Goal: Information Seeking & Learning: Learn about a topic

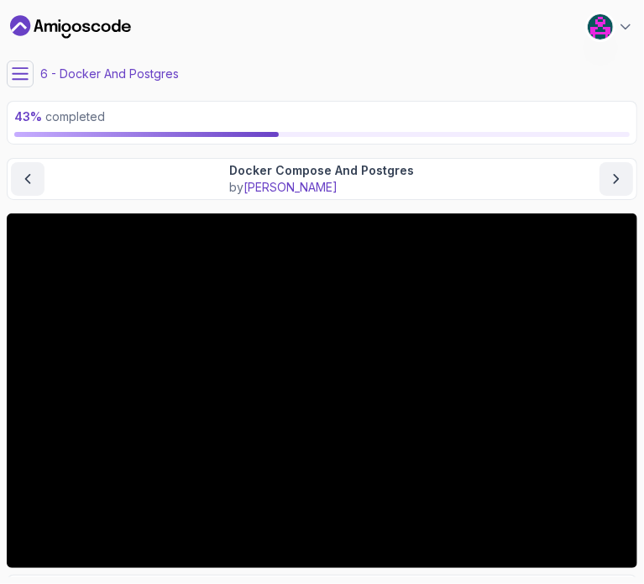
scroll to position [78, 0]
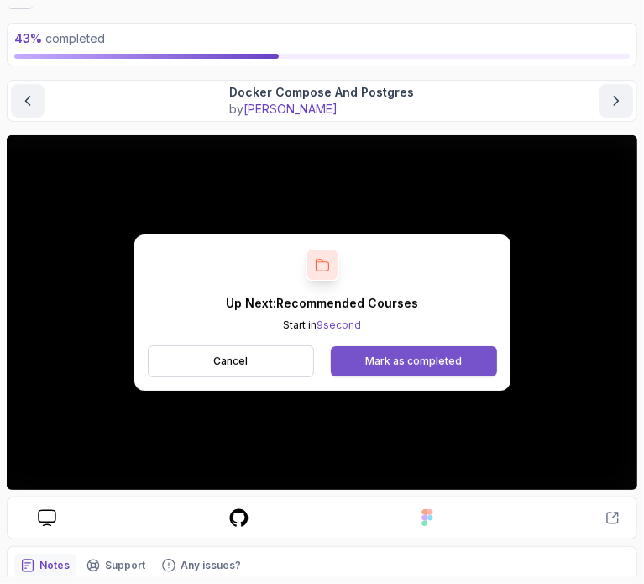
click at [456, 363] on div "Mark as completed" at bounding box center [413, 361] width 97 height 13
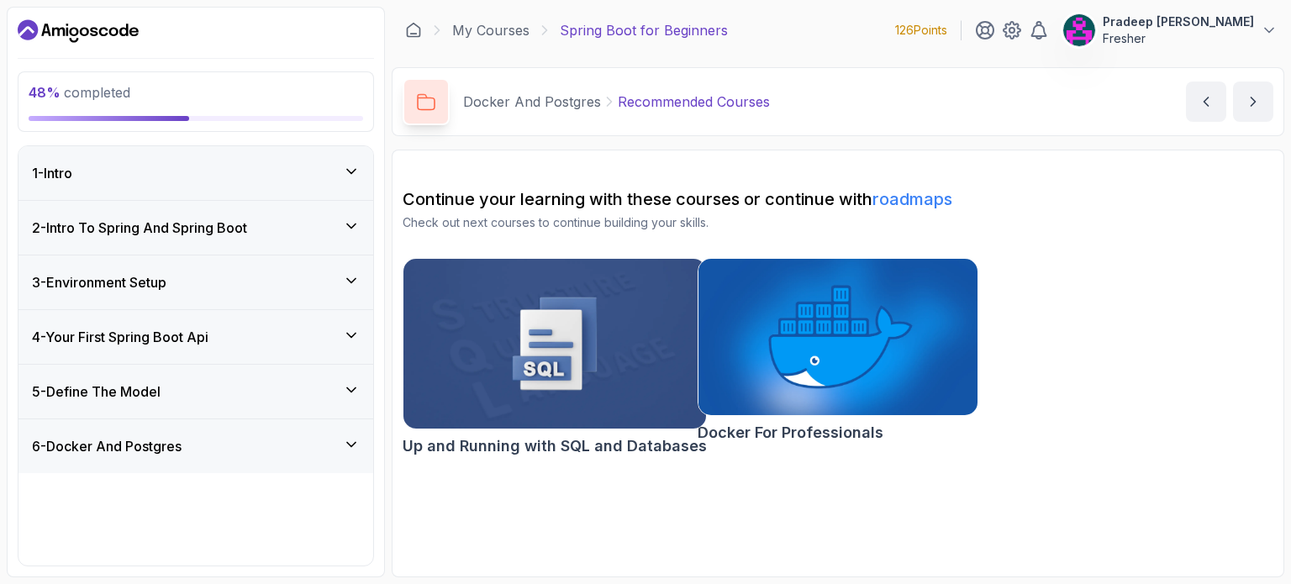
scroll to position [232, 0]
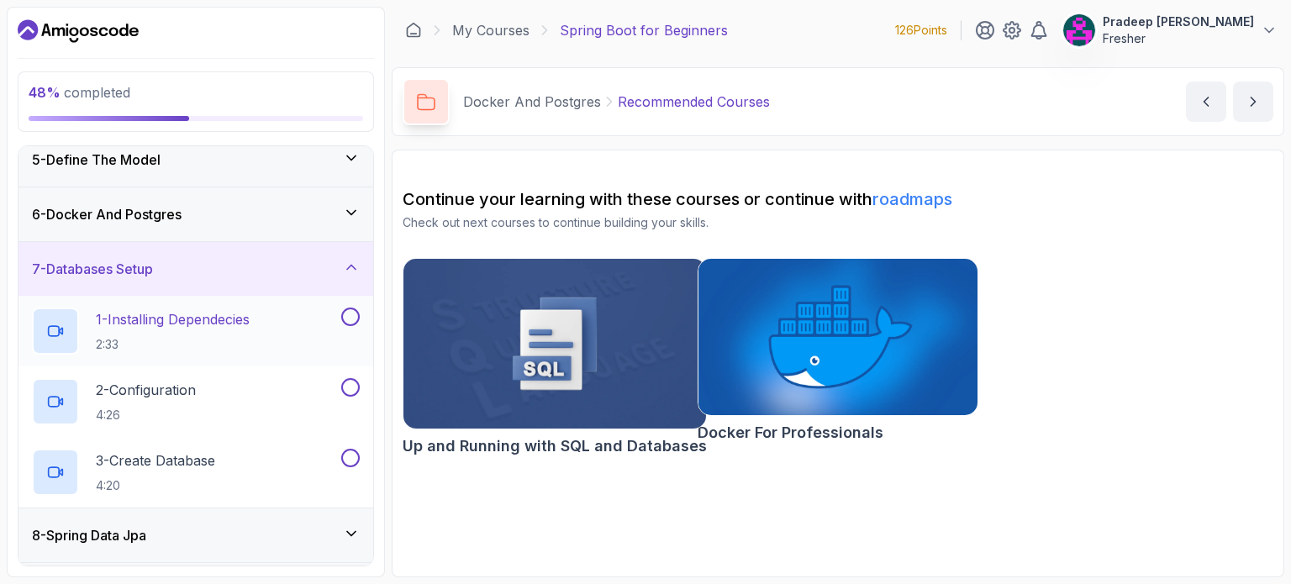
click at [302, 324] on div "1 - Installing Dependecies 2:33" at bounding box center [185, 331] width 306 height 47
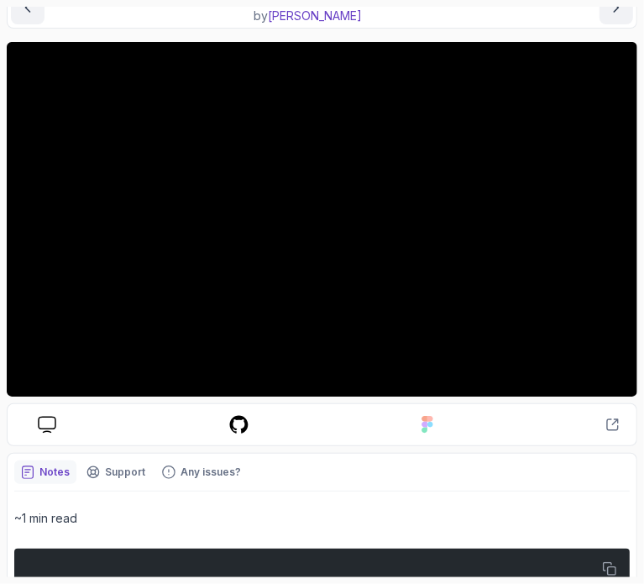
scroll to position [171, 0]
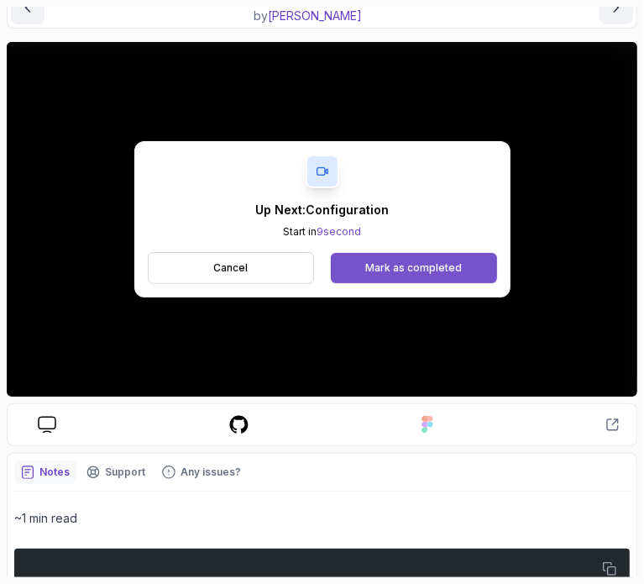
click at [451, 268] on div "Mark as completed" at bounding box center [413, 267] width 97 height 13
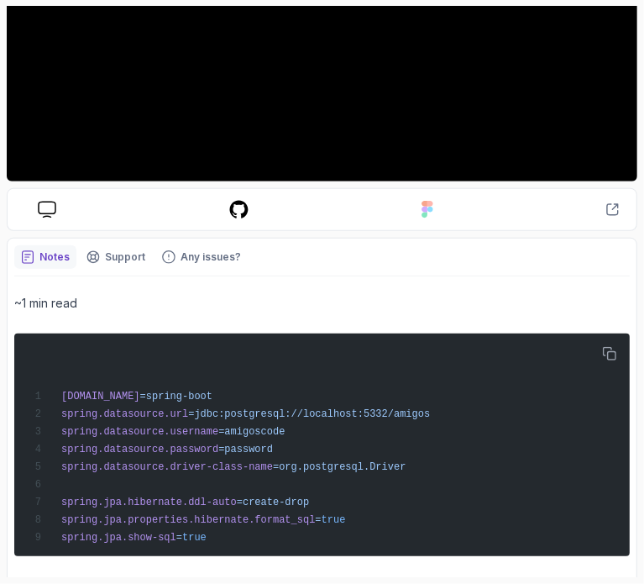
scroll to position [390, 0]
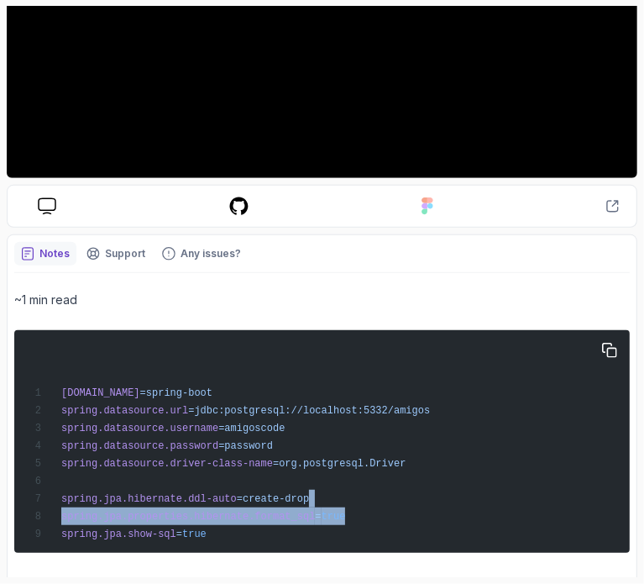
drag, startPoint x: 324, startPoint y: 513, endPoint x: 321, endPoint y: 501, distance: 12.2
click at [321, 501] on div "[DOMAIN_NAME] =spring-boot spring.datasource.url =jdbc:postgresql://localhost:5…" at bounding box center [322, 441] width 596 height 209
copy code "spring.jpa.properties.hibernate.format_sql = true"
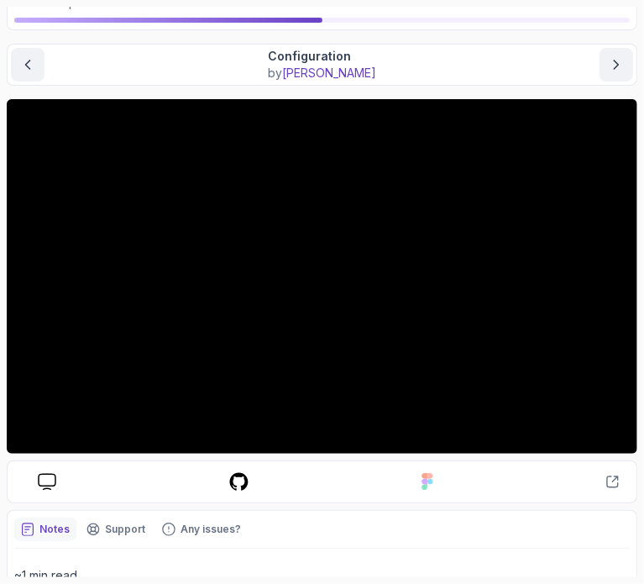
scroll to position [113, 0]
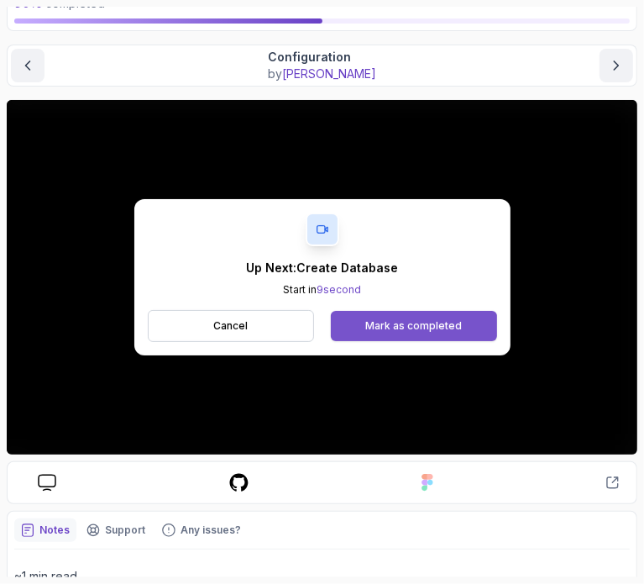
click at [444, 325] on div "Mark as completed" at bounding box center [413, 325] width 97 height 13
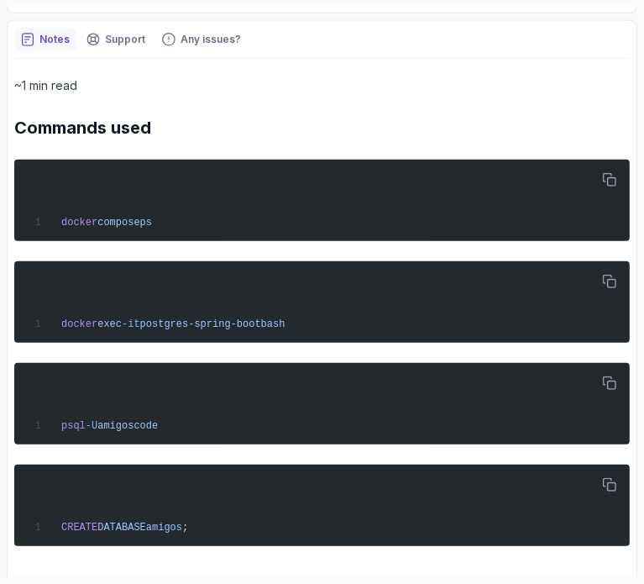
scroll to position [607, 0]
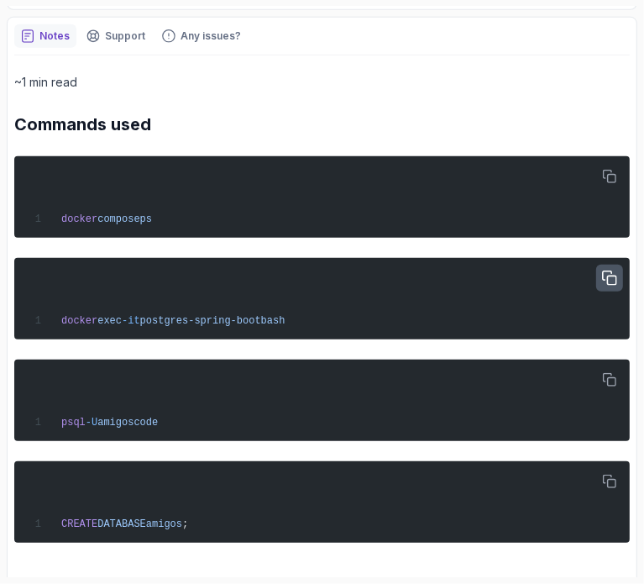
click at [617, 280] on icon "button" at bounding box center [609, 277] width 13 height 13
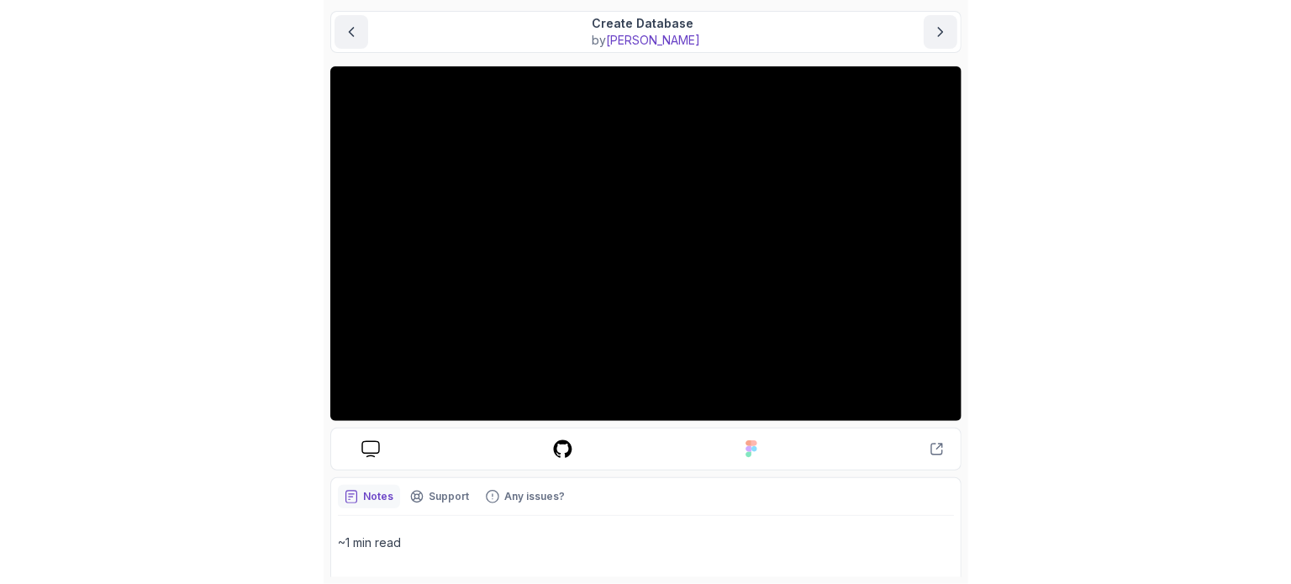
scroll to position [150, 0]
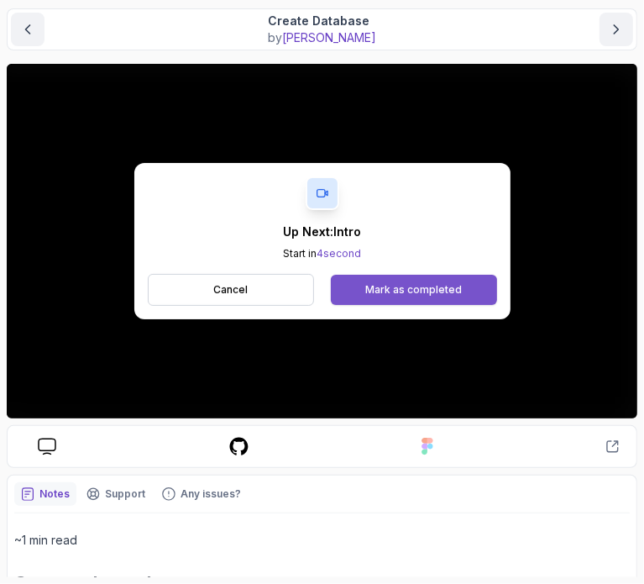
click at [452, 295] on div "Mark as completed" at bounding box center [413, 289] width 97 height 13
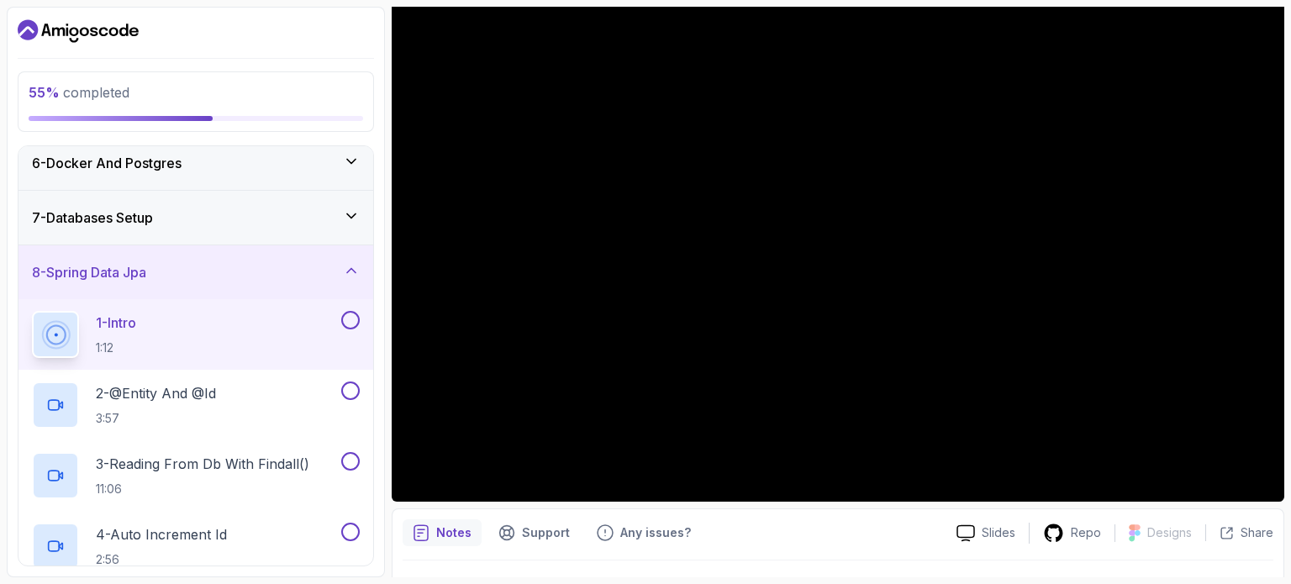
scroll to position [514, 0]
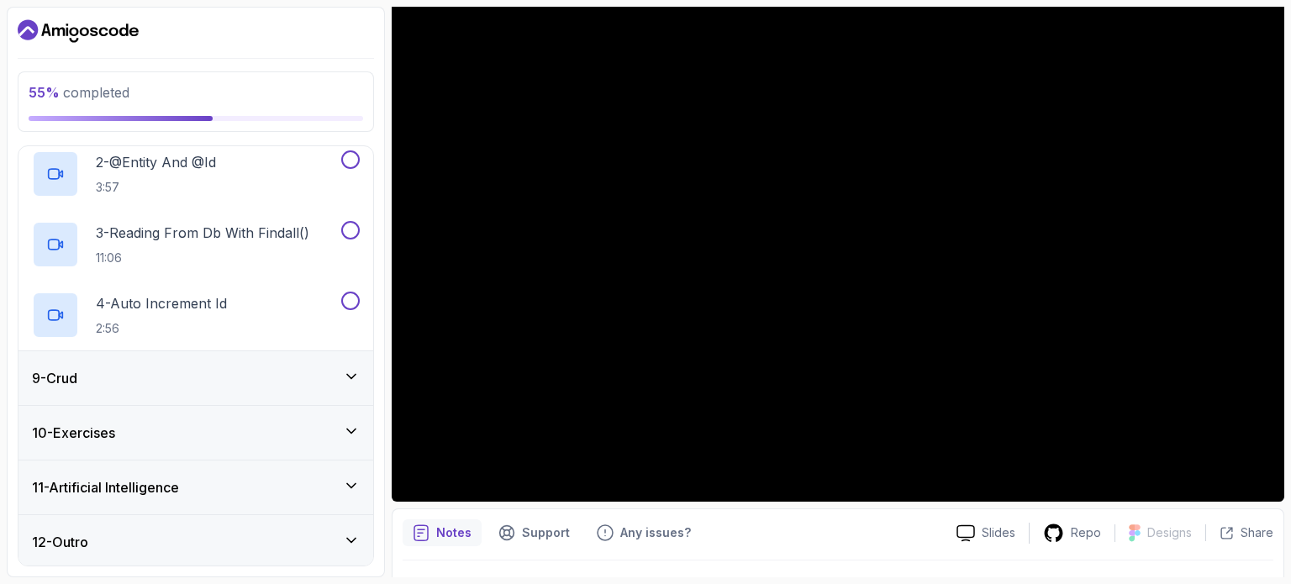
click at [245, 369] on div "9 - Crud" at bounding box center [196, 378] width 328 height 20
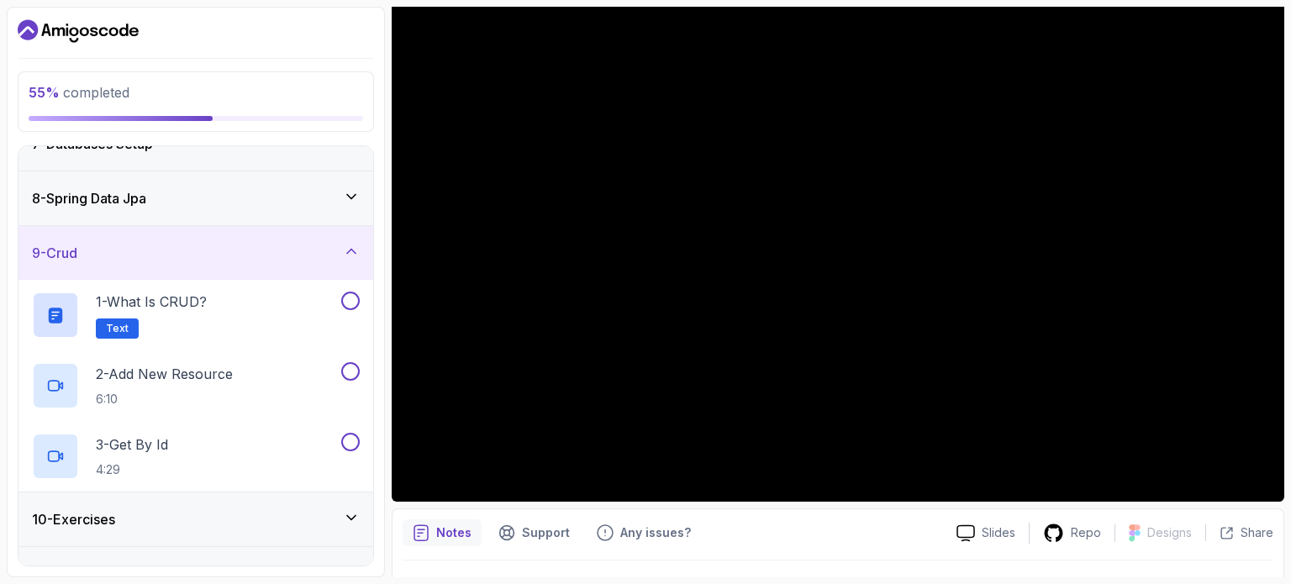
click at [256, 243] on div "9 - Crud" at bounding box center [196, 253] width 328 height 20
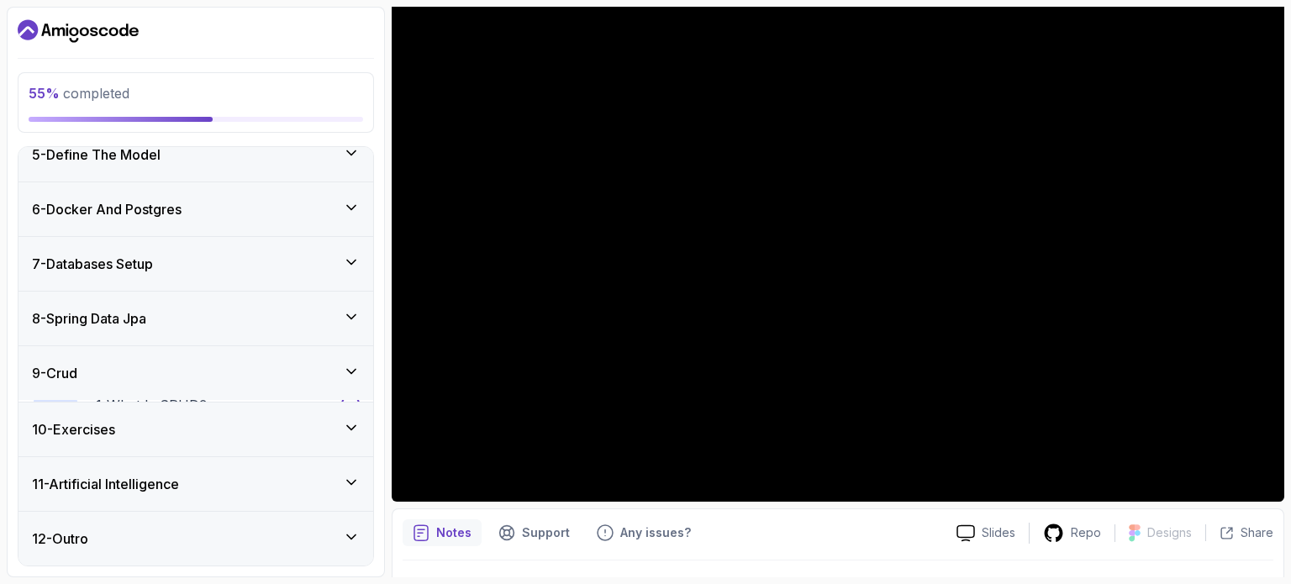
scroll to position [232, 0]
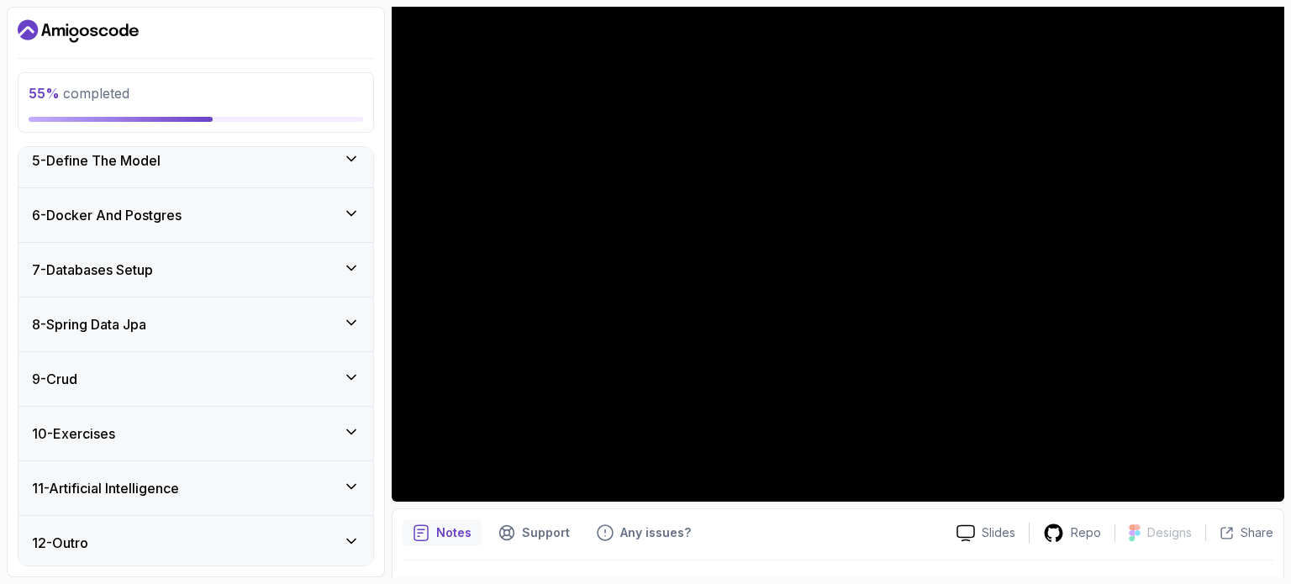
click at [208, 427] on div "10 - Exercises" at bounding box center [196, 433] width 328 height 20
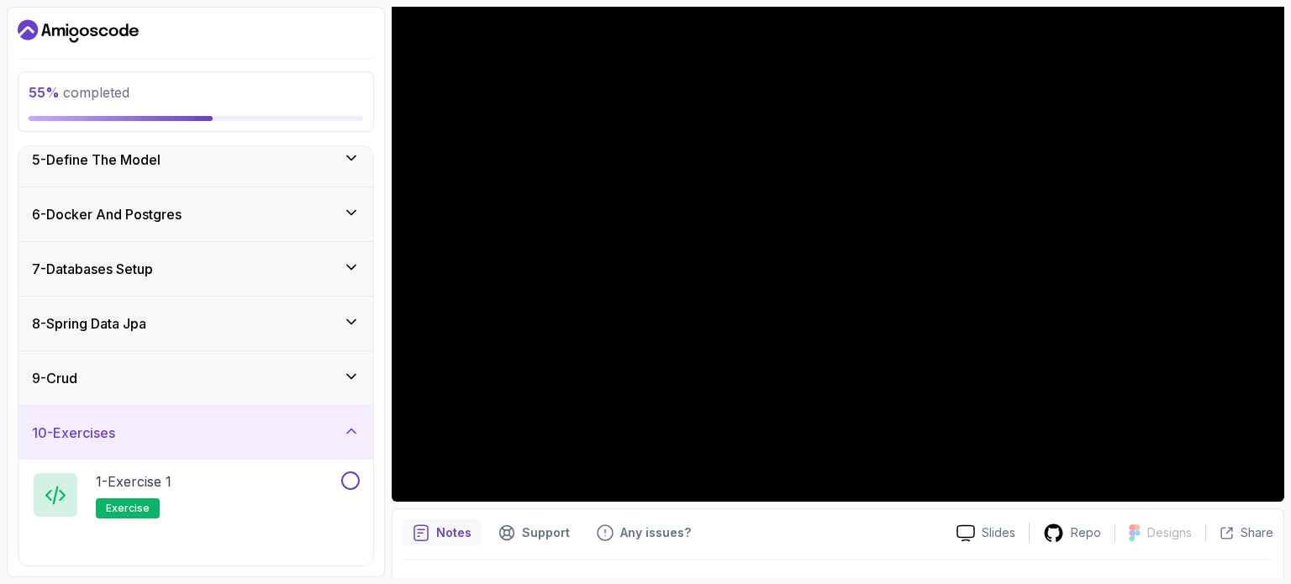
scroll to position [444, 0]
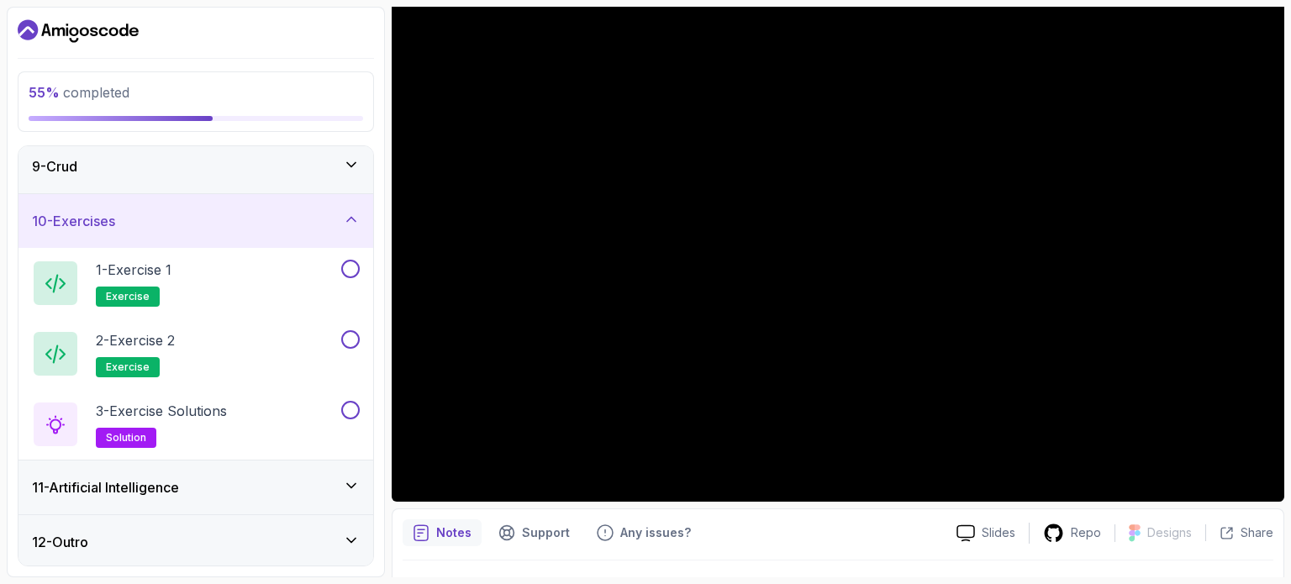
click at [260, 211] on div "10 - Exercises" at bounding box center [196, 221] width 328 height 20
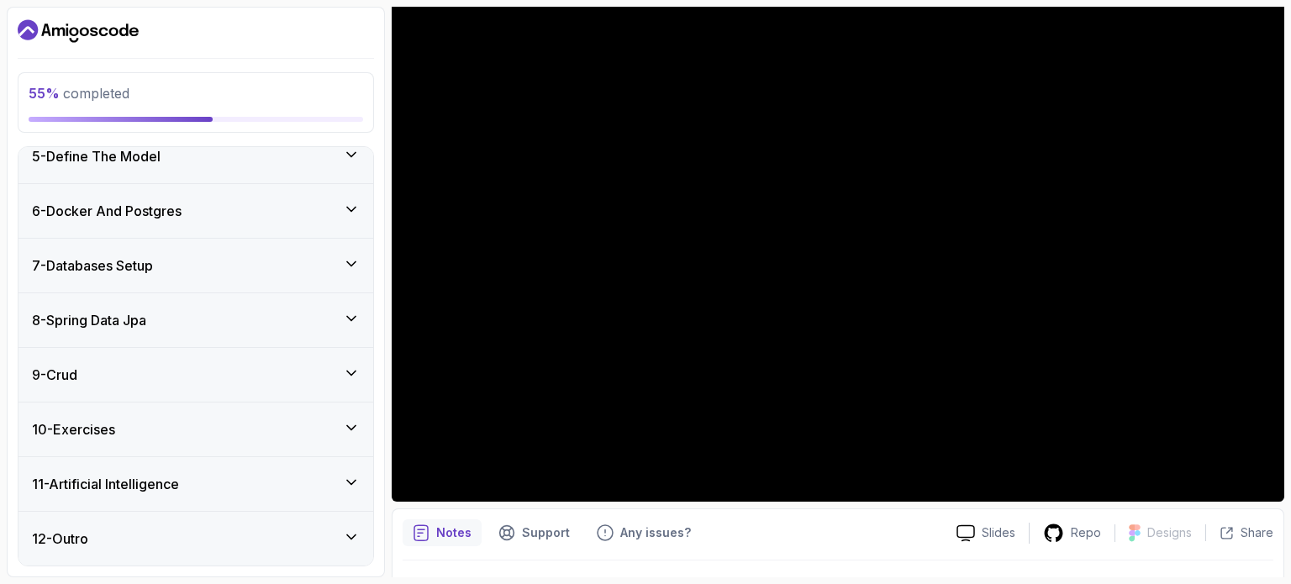
scroll to position [232, 0]
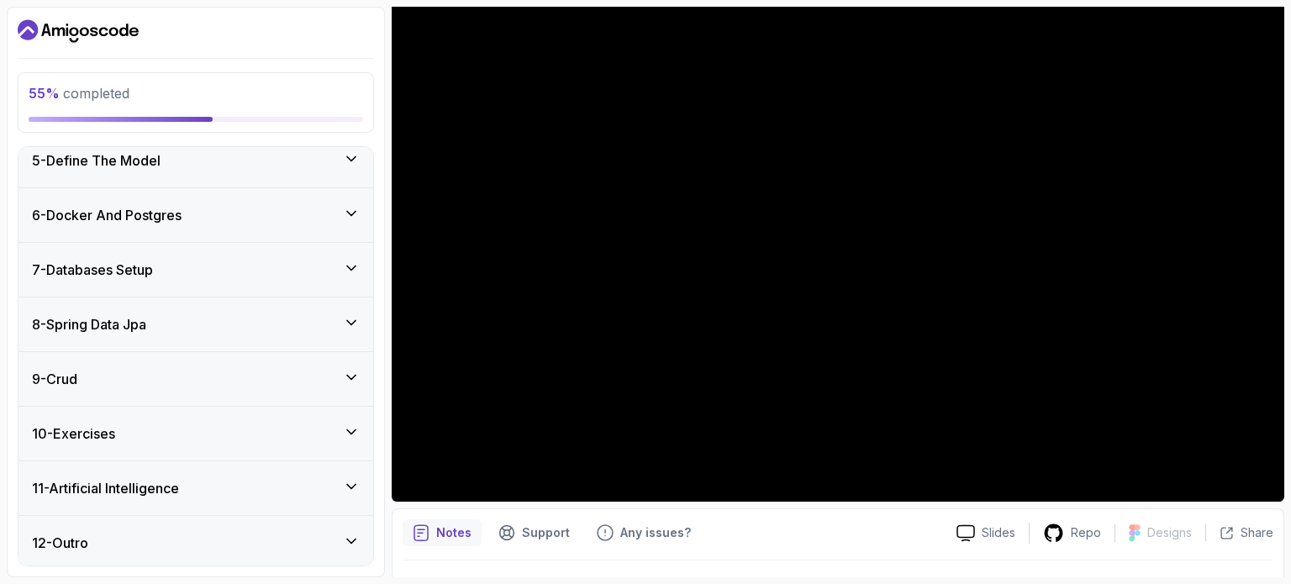
click at [191, 478] on div "11 - Artificial Intelligence" at bounding box center [196, 488] width 328 height 20
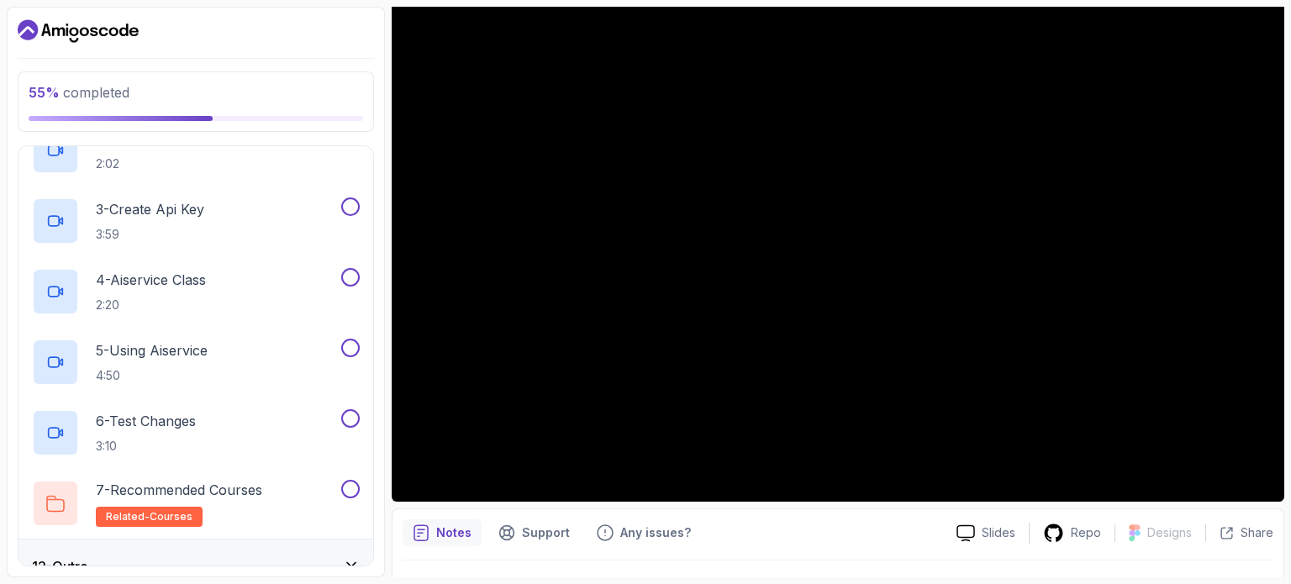
scroll to position [726, 0]
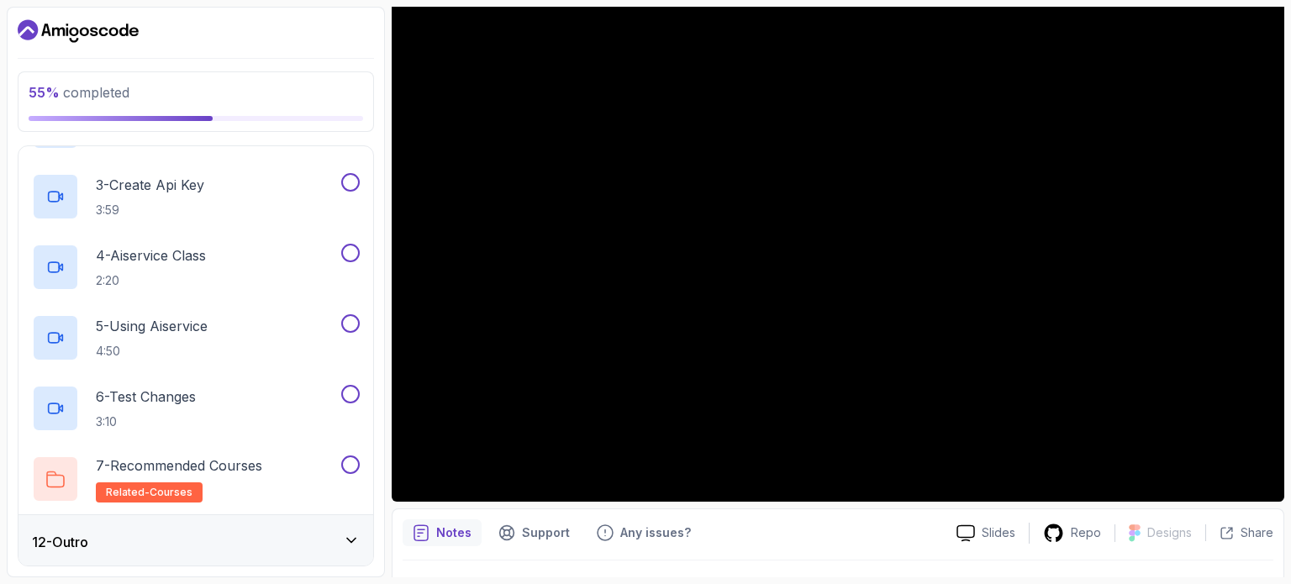
click at [181, 532] on div "12 - Outro" at bounding box center [196, 542] width 328 height 20
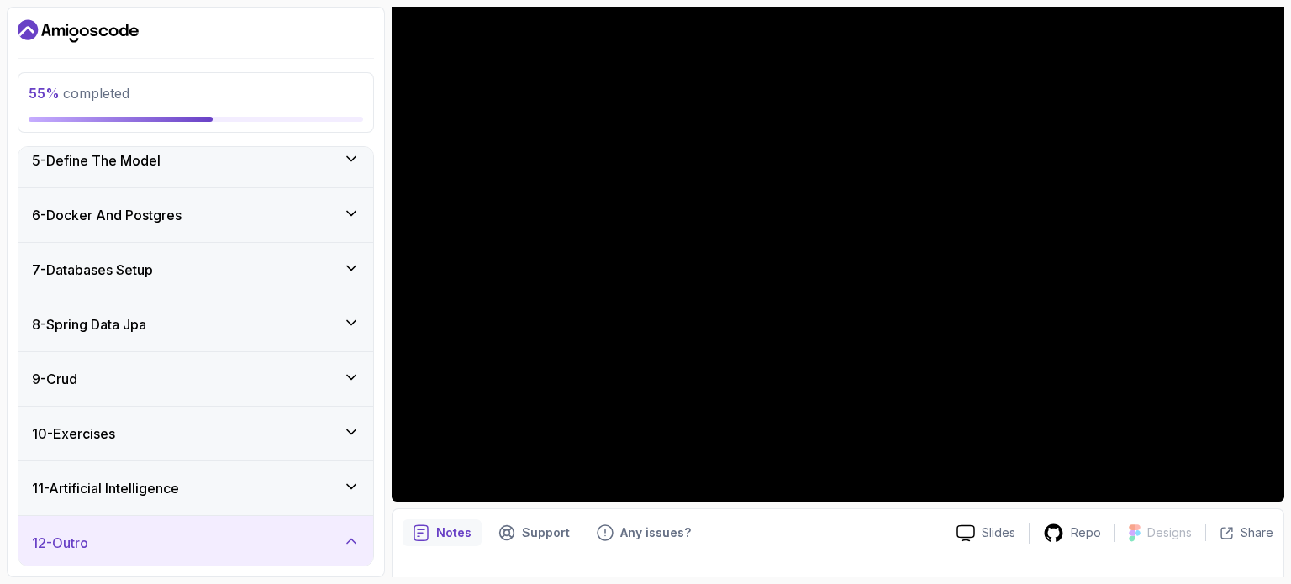
scroll to position [373, 0]
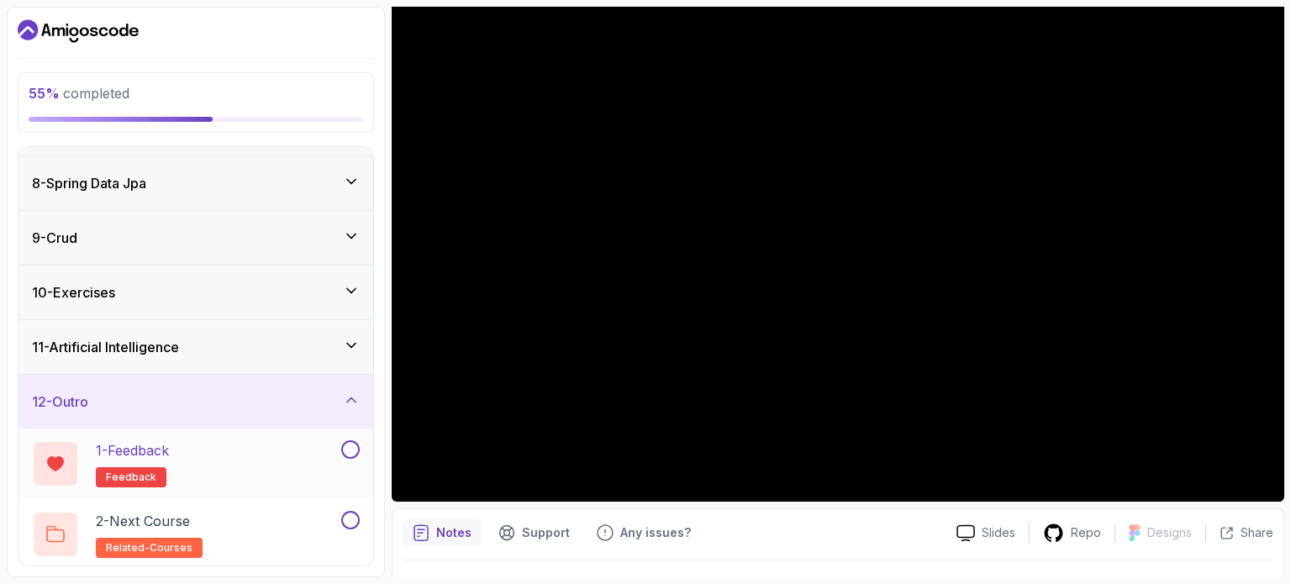
click at [344, 447] on button at bounding box center [350, 449] width 18 height 18
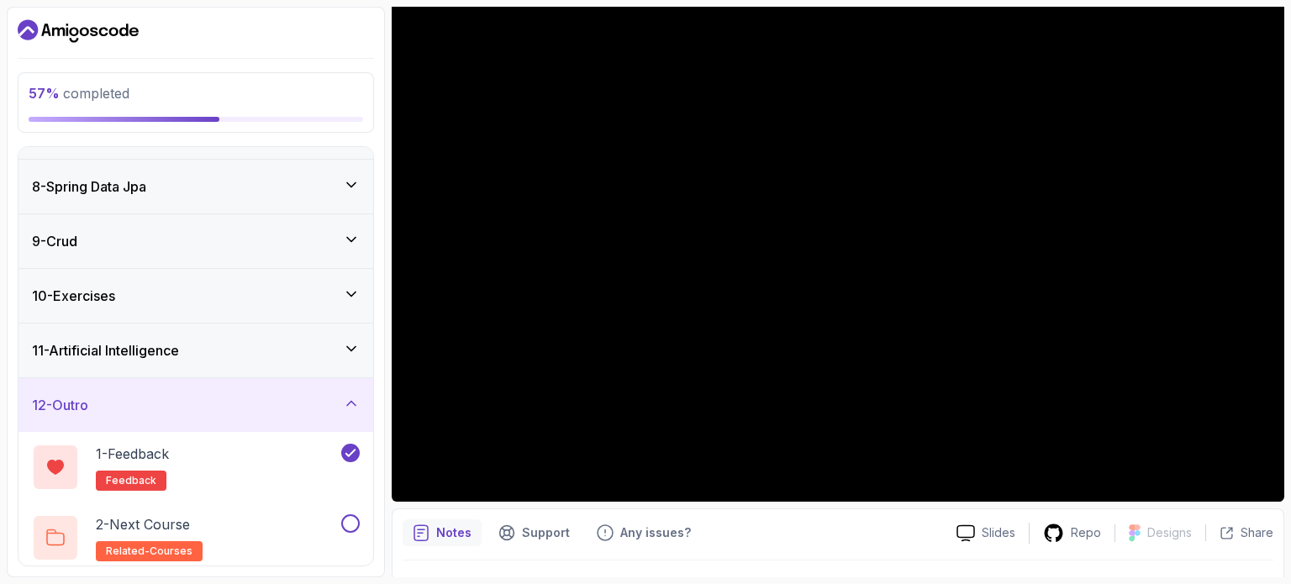
click at [329, 396] on div "12 - Outro" at bounding box center [196, 405] width 328 height 20
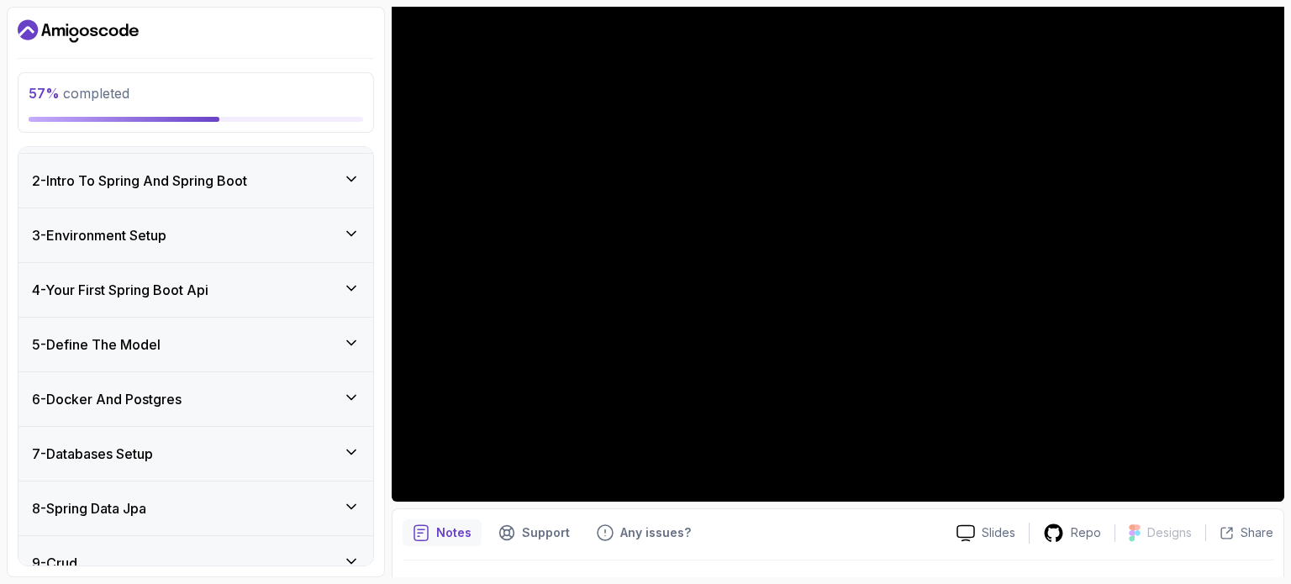
scroll to position [0, 0]
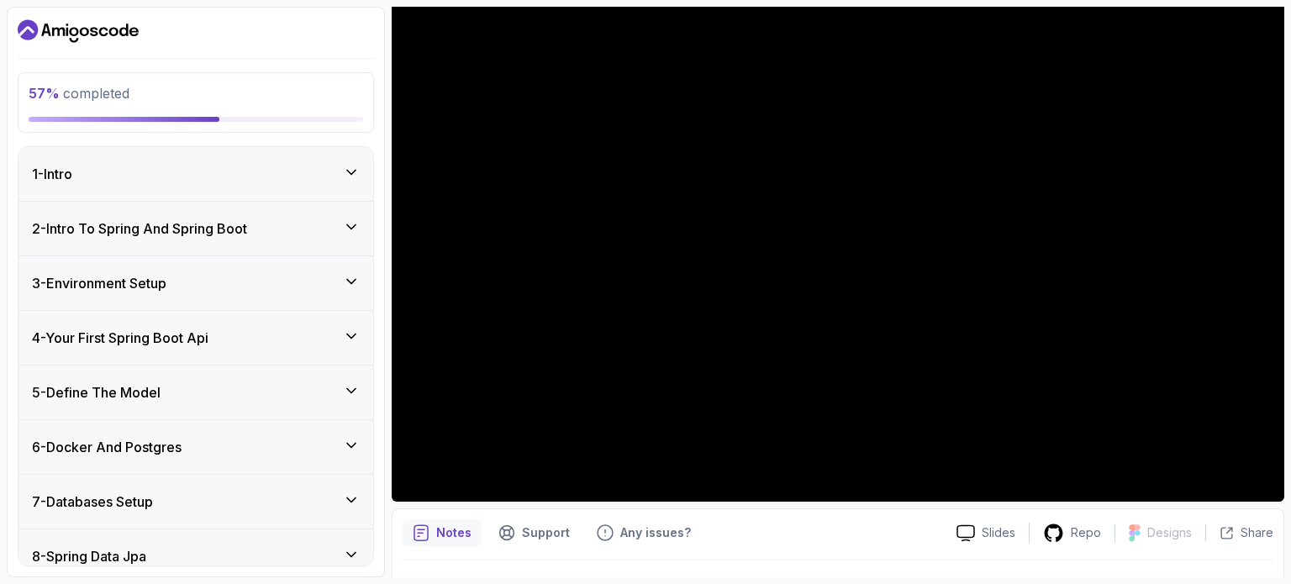
click at [269, 378] on div "5 - Define The Model" at bounding box center [195, 392] width 355 height 54
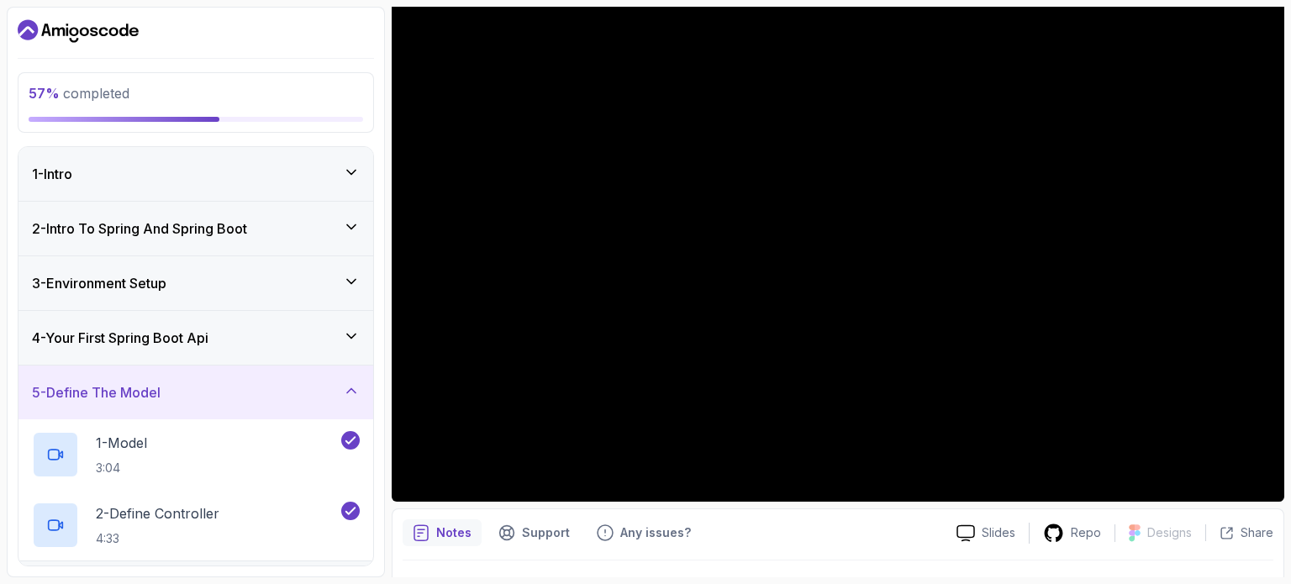
click at [264, 388] on div "5 - Define The Model" at bounding box center [196, 392] width 328 height 20
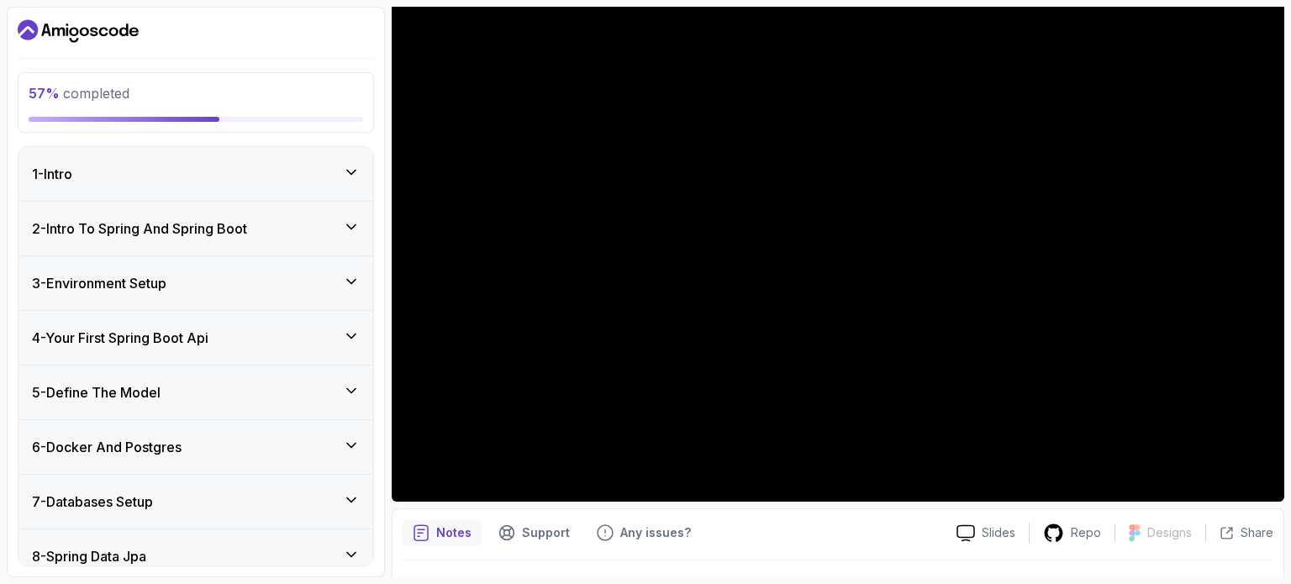
click at [228, 443] on div "6 - Docker And Postgres" at bounding box center [196, 447] width 328 height 20
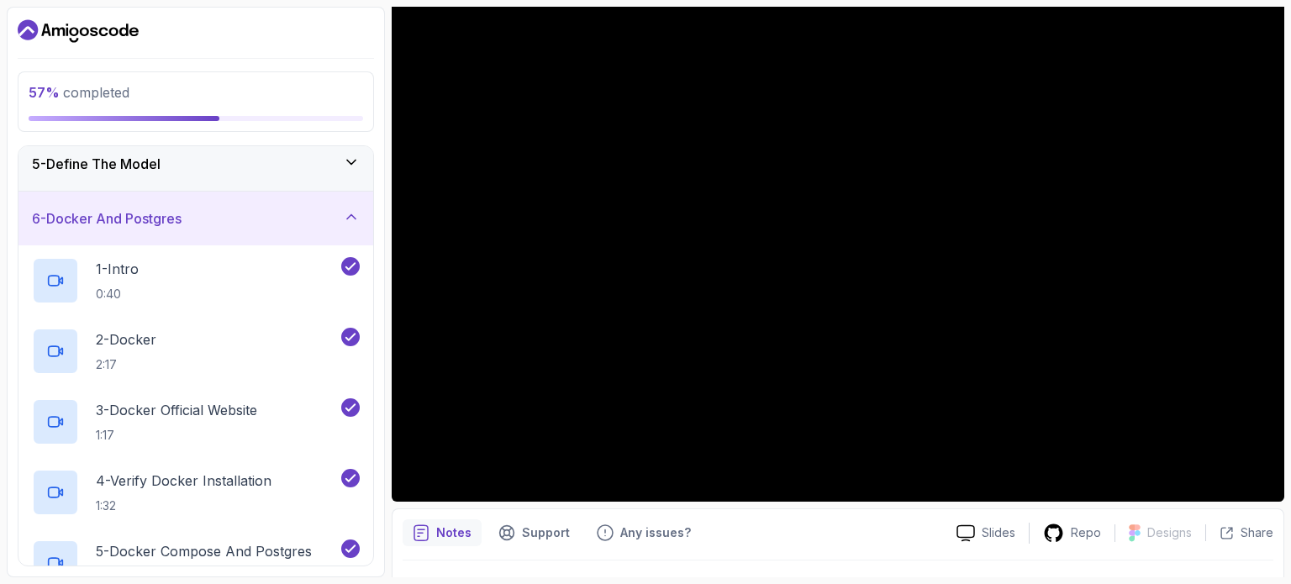
scroll to position [225, 0]
click at [240, 214] on div "6 - Docker And Postgres" at bounding box center [196, 221] width 328 height 20
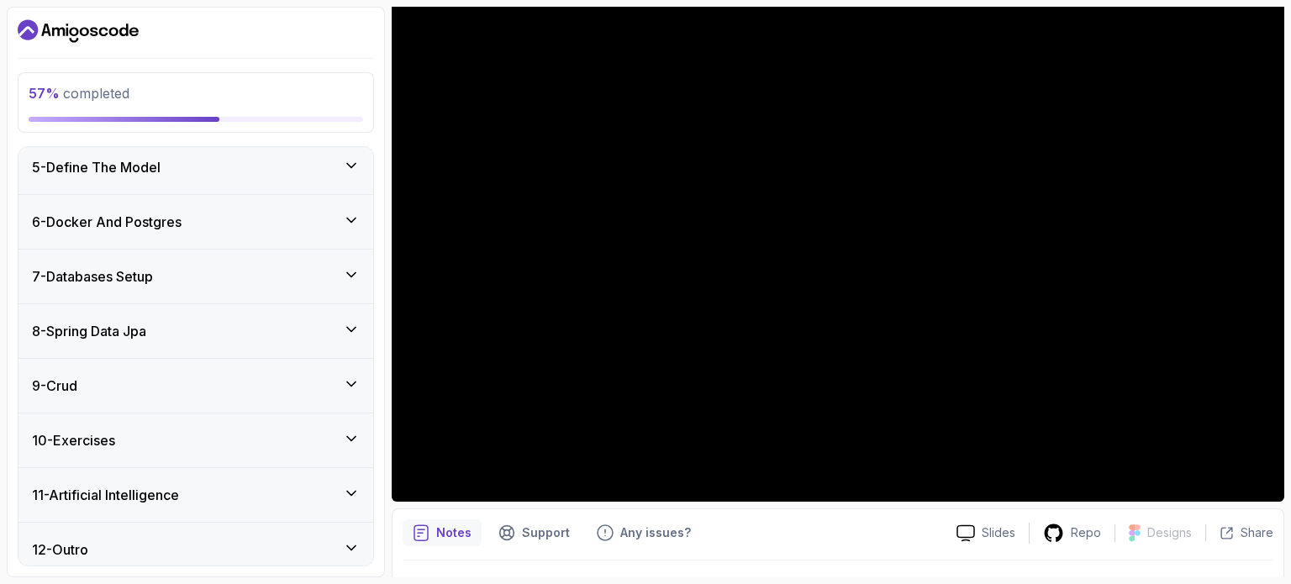
scroll to position [232, 0]
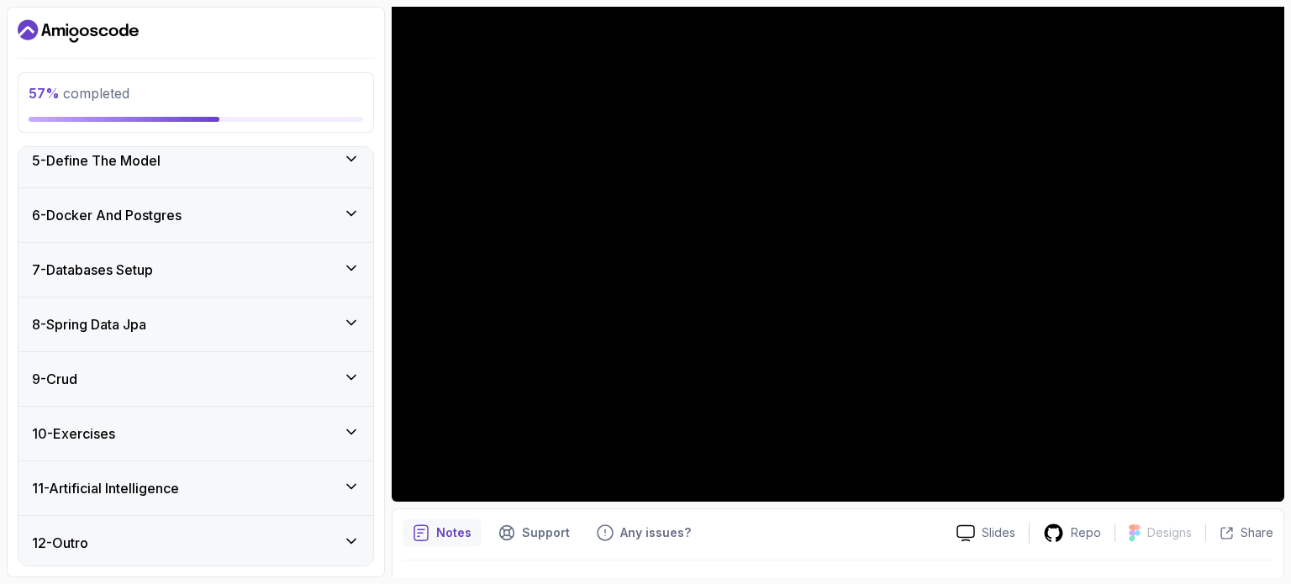
click at [185, 322] on div "8 - Spring Data Jpa" at bounding box center [196, 324] width 328 height 20
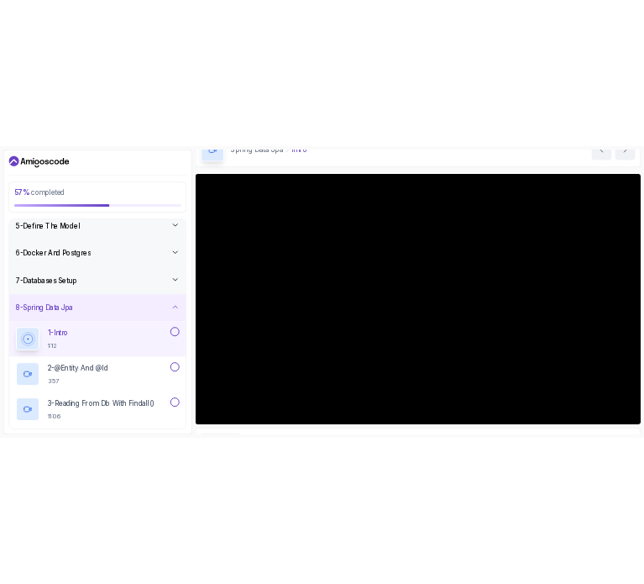
scroll to position [96, 0]
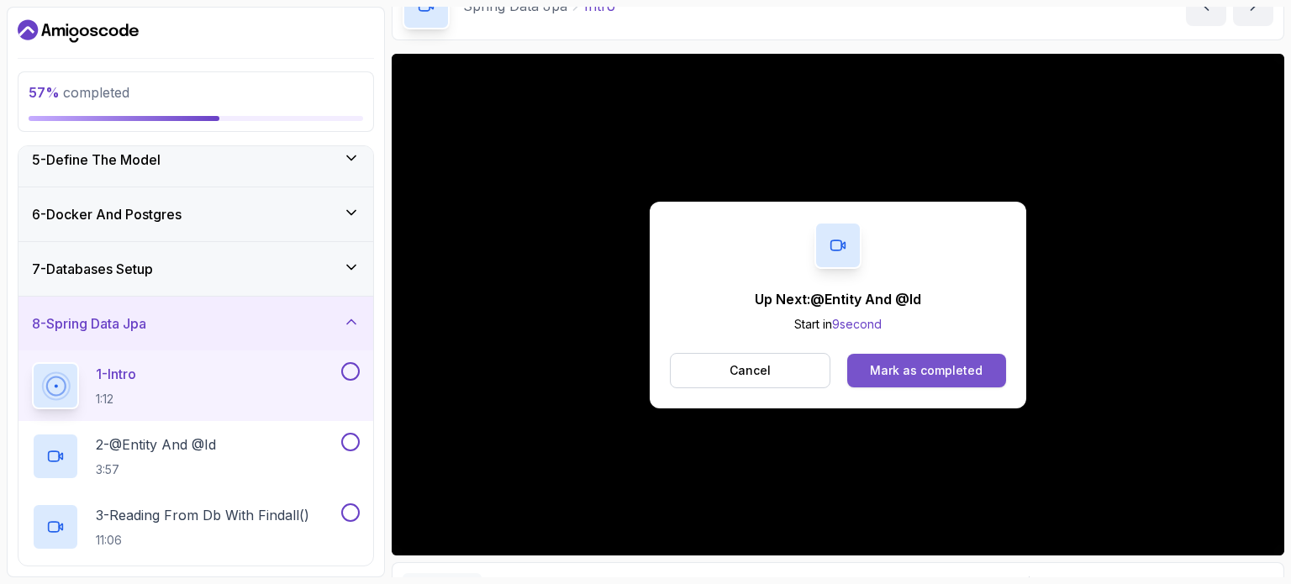
click at [644, 365] on div "Mark as completed" at bounding box center [926, 370] width 113 height 17
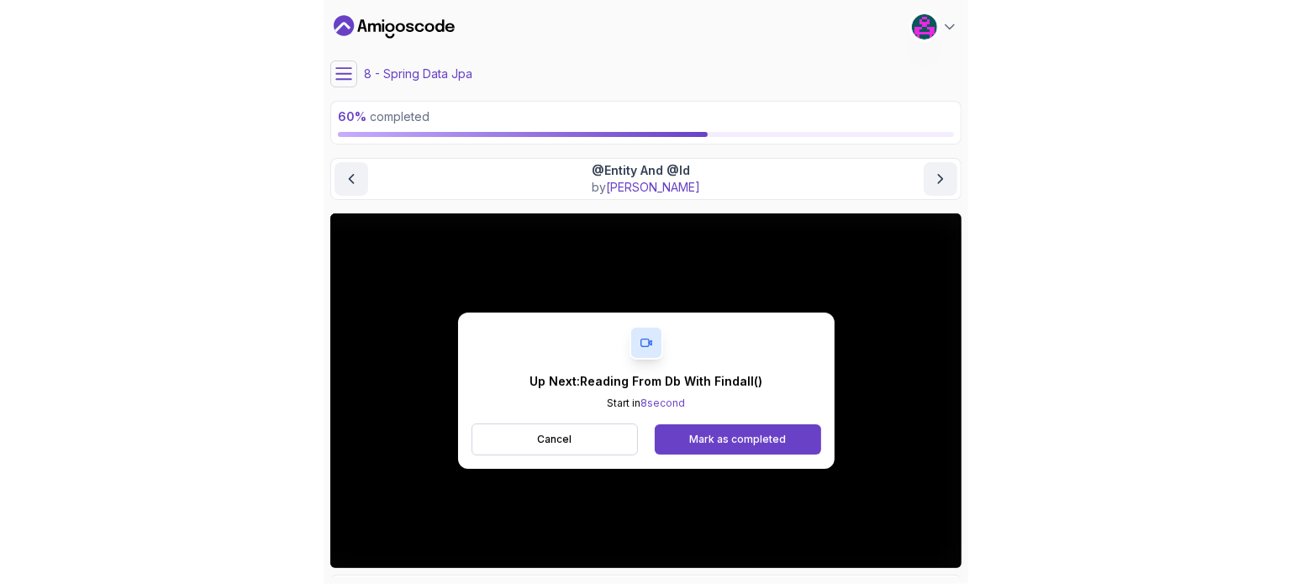
scroll to position [53, 0]
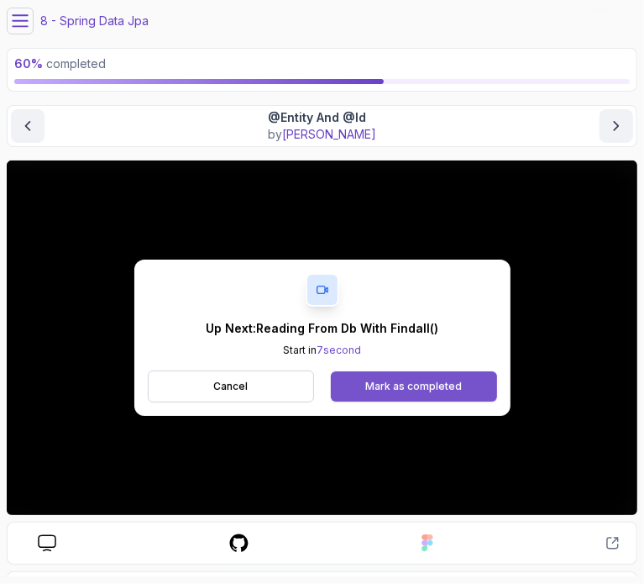
click at [365, 376] on button "Mark as completed" at bounding box center [414, 386] width 166 height 30
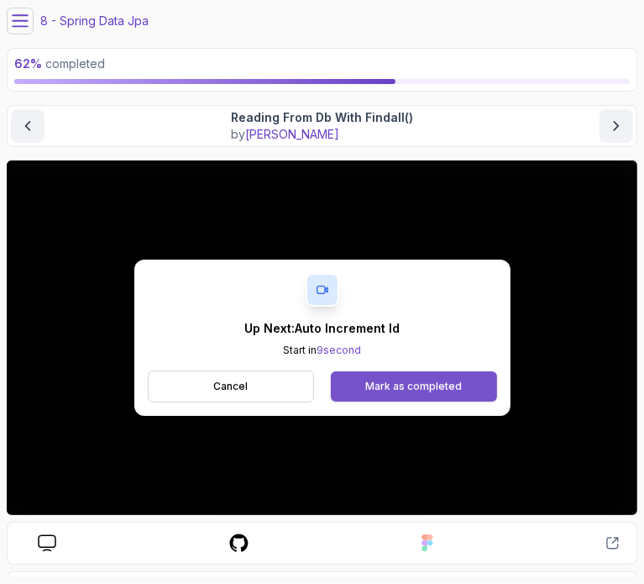
click at [373, 375] on button "Mark as completed" at bounding box center [414, 386] width 166 height 30
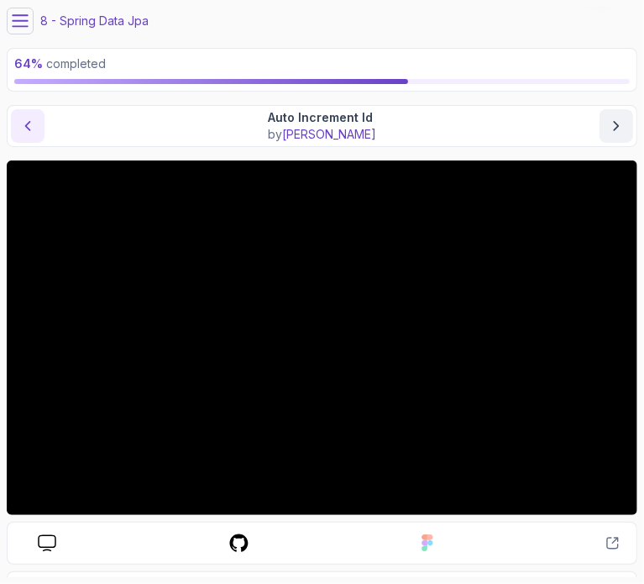
click at [11, 134] on button "previous content" at bounding box center [28, 126] width 34 height 34
click at [607, 120] on button "next content" at bounding box center [617, 126] width 34 height 34
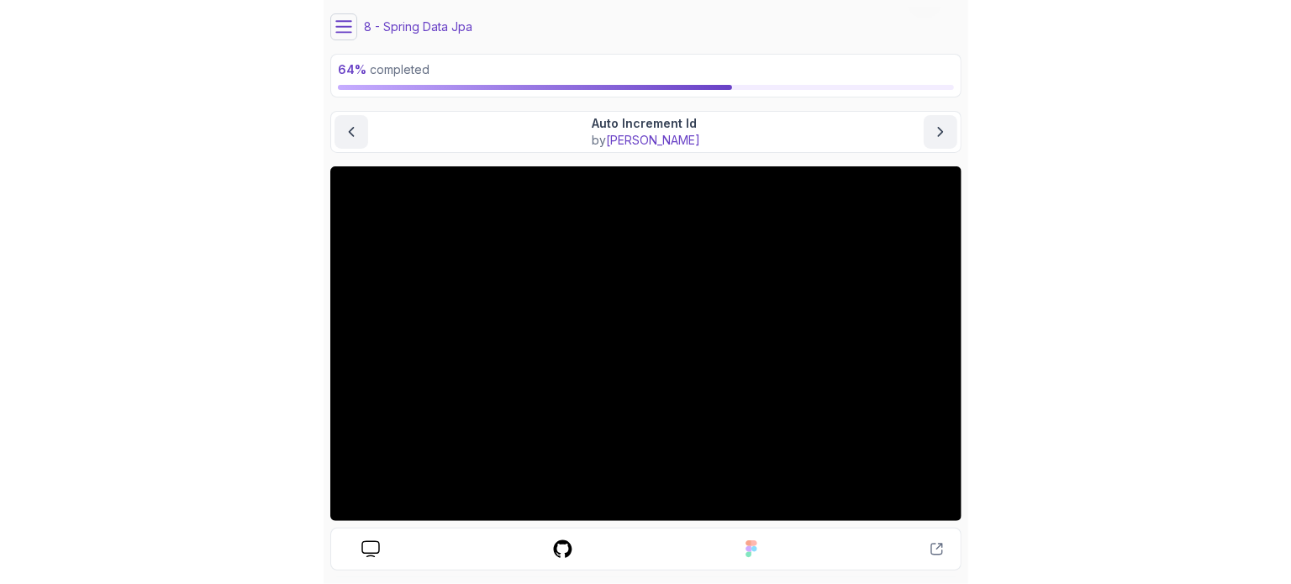
scroll to position [46, 0]
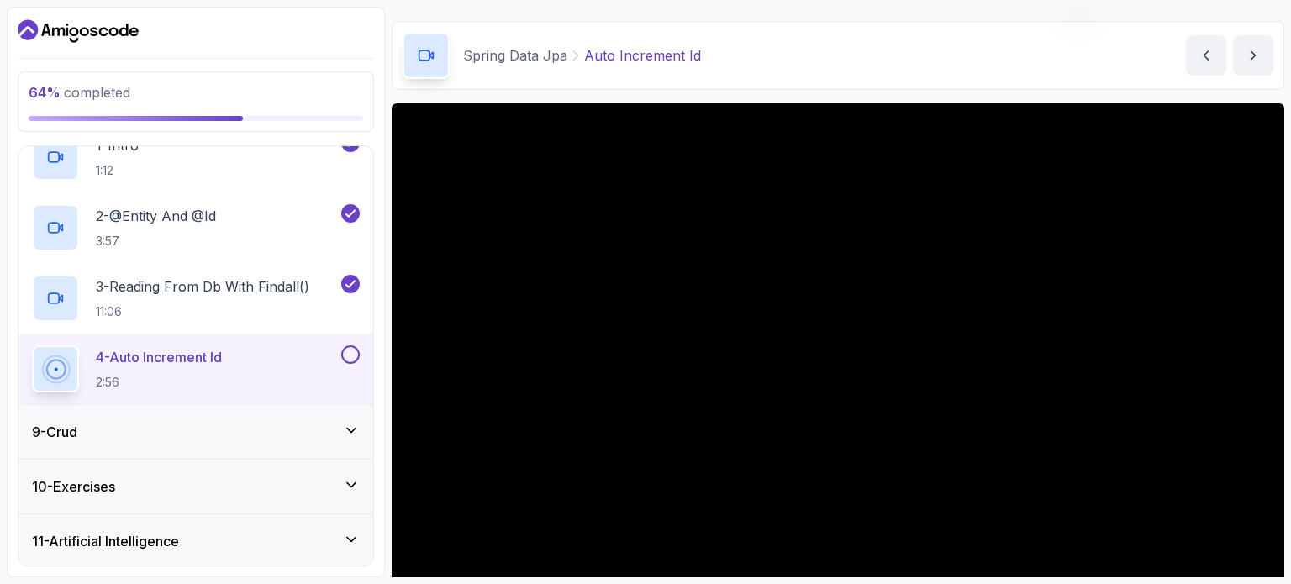
click at [351, 429] on icon at bounding box center [351, 430] width 8 height 4
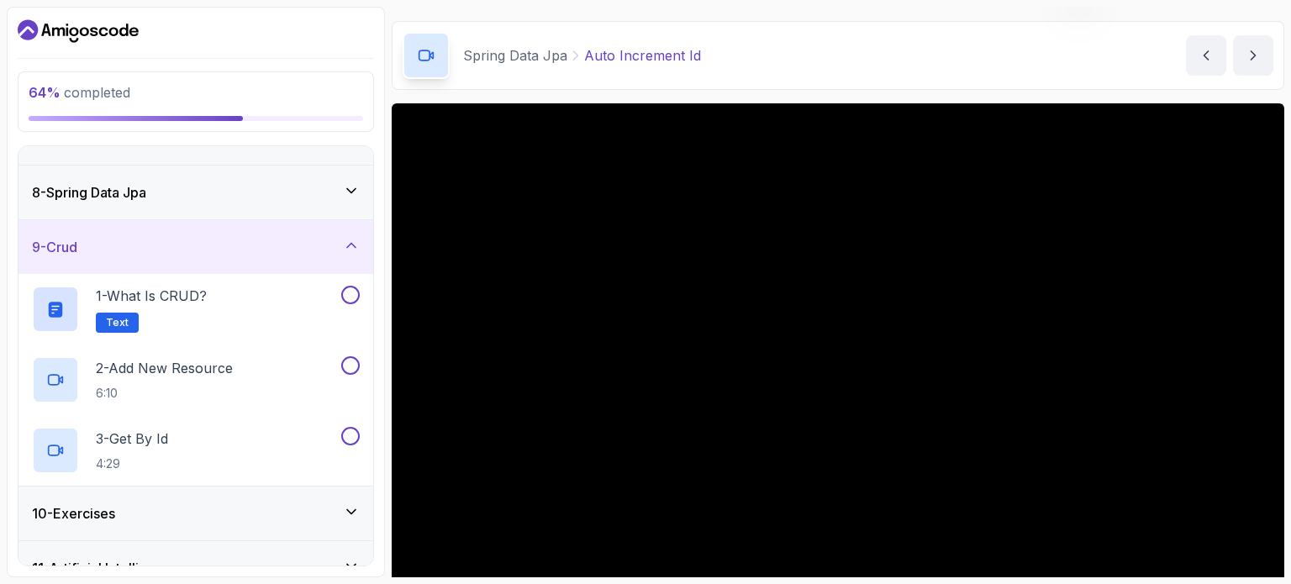
scroll to position [363, 0]
click at [348, 245] on icon at bounding box center [351, 246] width 8 height 4
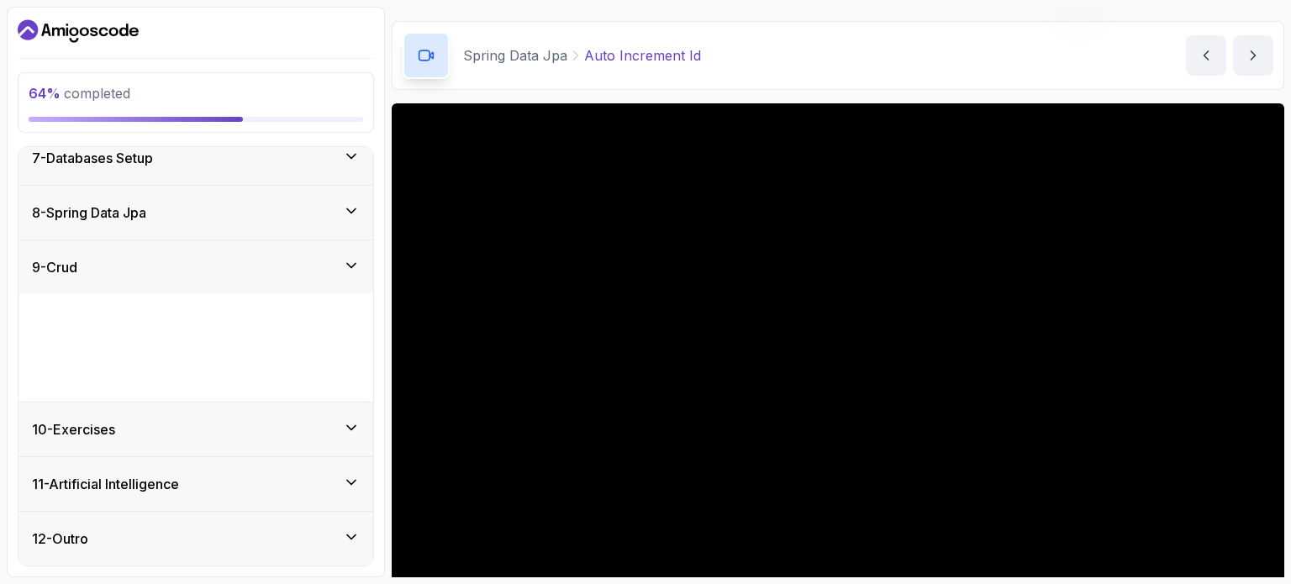
scroll to position [232, 0]
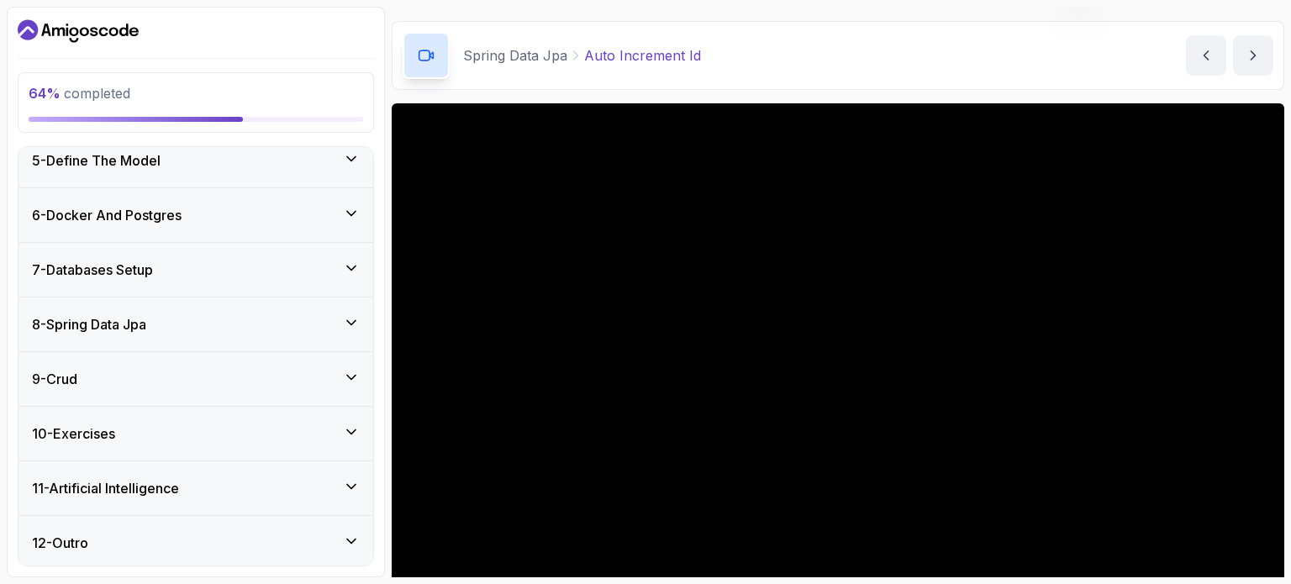
click at [336, 307] on div "8 - Spring Data Jpa" at bounding box center [195, 324] width 355 height 54
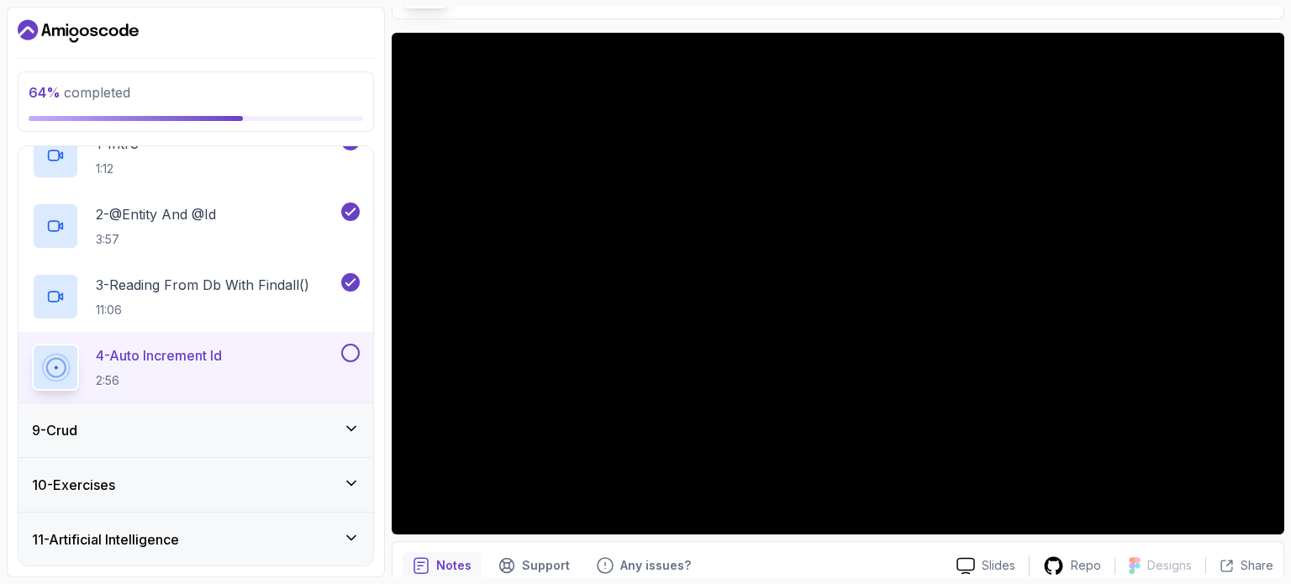
scroll to position [118, 0]
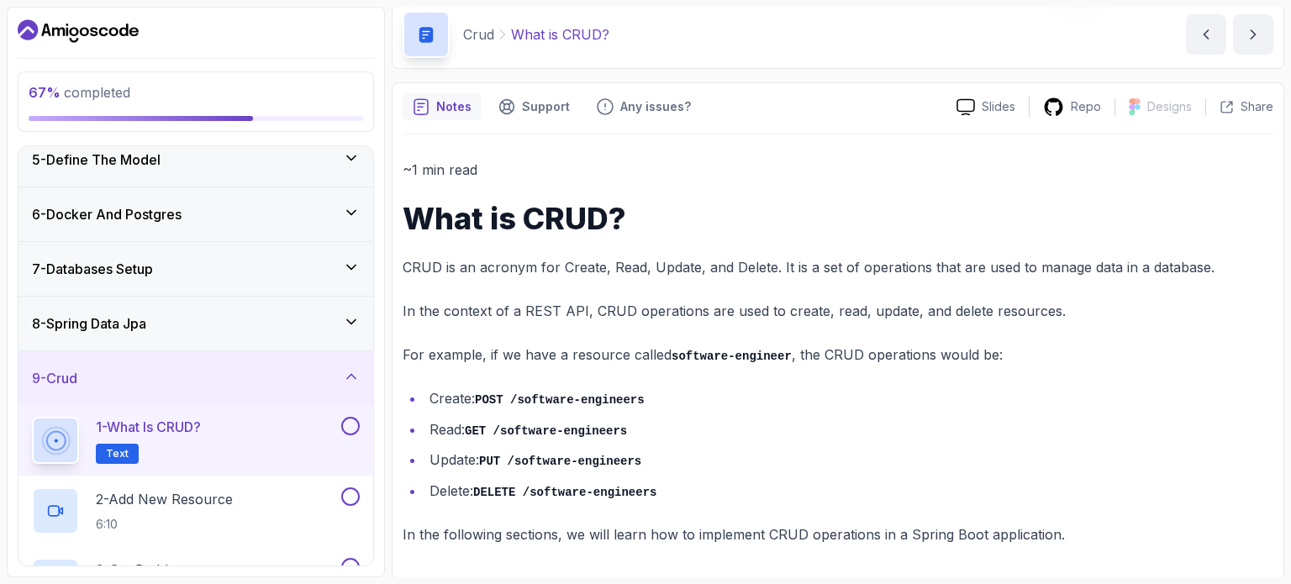
scroll to position [67, 0]
click at [341, 425] on button at bounding box center [350, 426] width 18 height 18
